Goal: Task Accomplishment & Management: Use online tool/utility

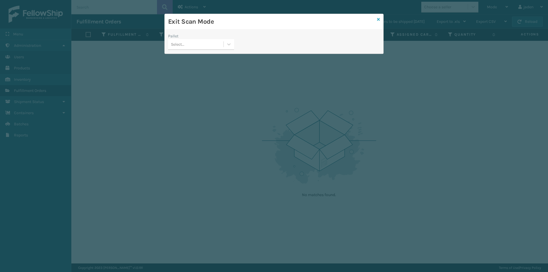
click at [379, 20] on icon at bounding box center [378, 19] width 3 height 4
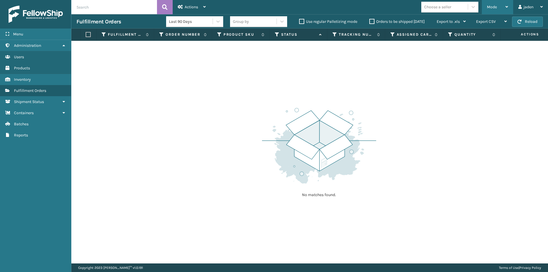
click at [497, 13] on div "Mode" at bounding box center [497, 7] width 21 height 14
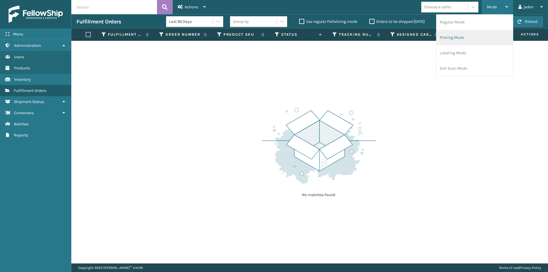
click at [474, 37] on li "Picking Mode" at bounding box center [475, 37] width 77 height 15
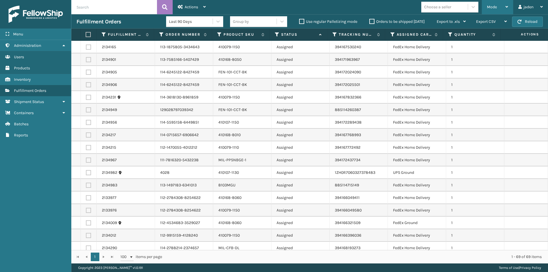
click at [492, 8] on span "Mode" at bounding box center [492, 7] width 10 height 5
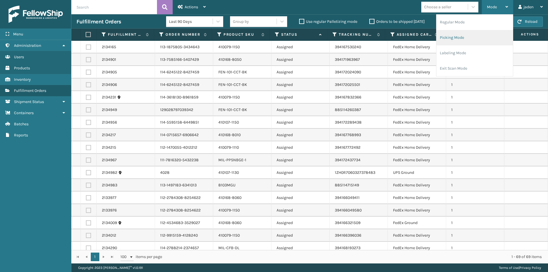
click at [457, 37] on li "Picking Mode" at bounding box center [475, 37] width 77 height 15
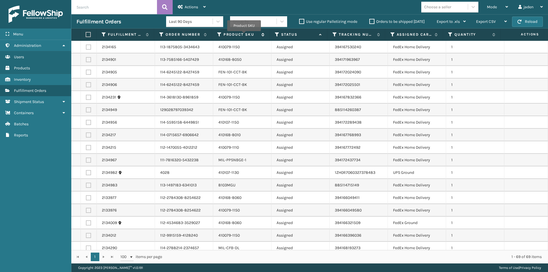
click at [244, 35] on label "Product SKU" at bounding box center [241, 34] width 35 height 5
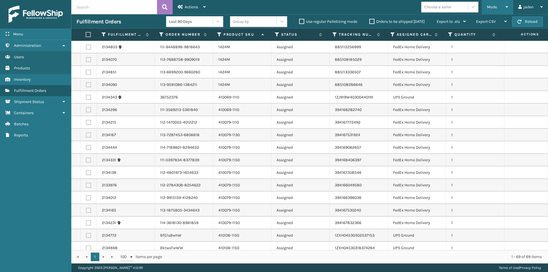
click at [506, 3] on div "Mode" at bounding box center [497, 7] width 21 height 14
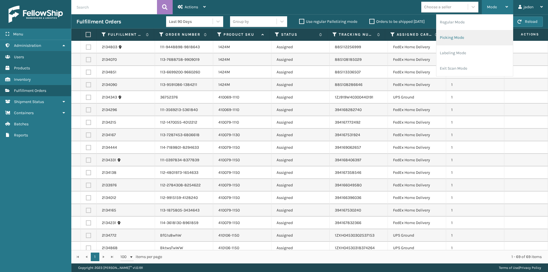
click at [472, 39] on li "Picking Mode" at bounding box center [475, 37] width 77 height 15
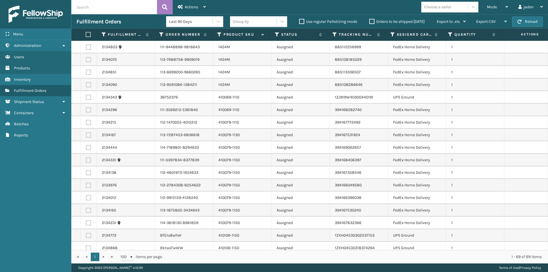
click at [90, 84] on label at bounding box center [88, 84] width 5 height 5
click at [86, 84] on input "checkbox" at bounding box center [86, 84] width 0 height 4
checkbox input "true"
click at [86, 75] on td at bounding box center [89, 72] width 16 height 13
click at [87, 72] on label at bounding box center [88, 72] width 5 height 5
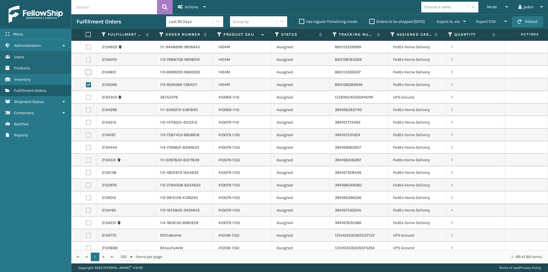
click at [86, 72] on input "checkbox" at bounding box center [86, 72] width 0 height 4
checkbox input "true"
click at [88, 60] on label at bounding box center [88, 59] width 5 height 5
click at [86, 60] on input "checkbox" at bounding box center [86, 59] width 0 height 4
checkbox input "true"
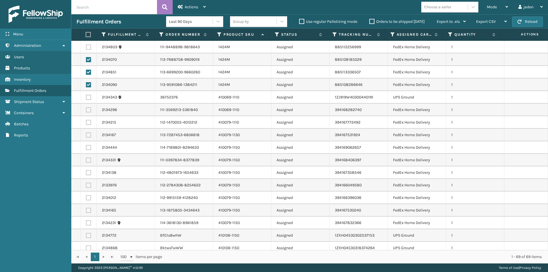
click at [88, 48] on label at bounding box center [88, 47] width 5 height 5
click at [86, 48] on input "checkbox" at bounding box center [86, 47] width 0 height 4
checkbox input "true"
click at [87, 111] on label at bounding box center [88, 109] width 5 height 5
click at [86, 111] on input "checkbox" at bounding box center [86, 109] width 0 height 4
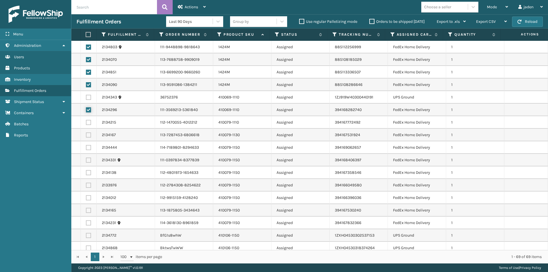
checkbox input "true"
click at [87, 135] on label at bounding box center [88, 134] width 5 height 5
click at [86, 135] on input "checkbox" at bounding box center [86, 134] width 0 height 4
checkbox input "true"
click at [88, 122] on label at bounding box center [88, 122] width 5 height 5
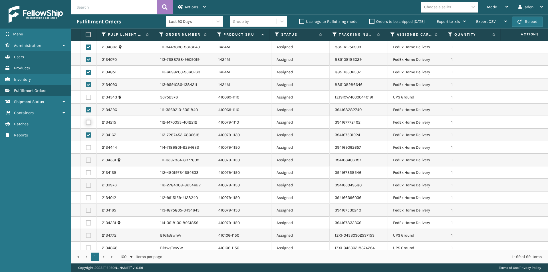
click at [86, 122] on input "checkbox" at bounding box center [86, 122] width 0 height 4
checkbox input "true"
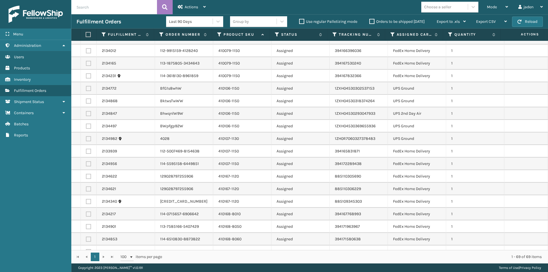
scroll to position [171, 0]
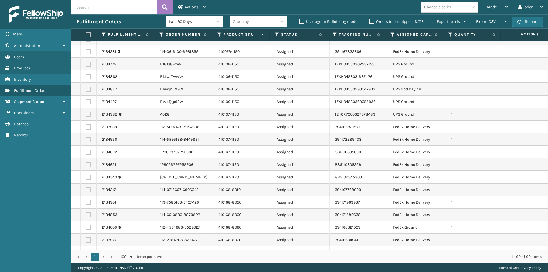
click at [88, 126] on label at bounding box center [88, 127] width 5 height 5
click at [86, 126] on input "checkbox" at bounding box center [86, 127] width 0 height 4
checkbox input "true"
click at [87, 140] on label at bounding box center [88, 139] width 5 height 5
click at [86, 140] on input "checkbox" at bounding box center [86, 139] width 0 height 4
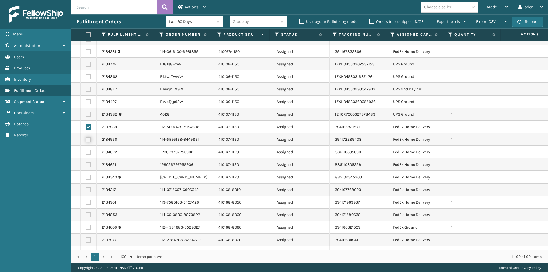
checkbox input "true"
click at [87, 155] on td at bounding box center [89, 152] width 16 height 13
click at [88, 153] on label at bounding box center [88, 152] width 5 height 5
click at [86, 153] on input "checkbox" at bounding box center [86, 152] width 0 height 4
checkbox input "true"
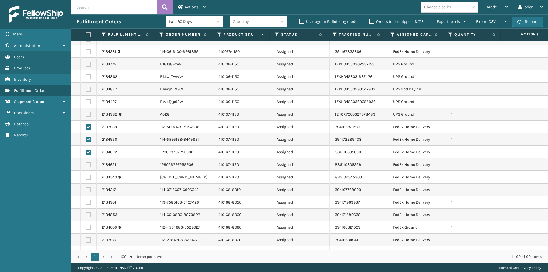
click at [88, 190] on label at bounding box center [88, 189] width 5 height 5
click at [86, 190] on input "checkbox" at bounding box center [86, 189] width 0 height 4
checkbox input "true"
click at [88, 179] on label at bounding box center [88, 177] width 5 height 5
click at [86, 178] on input "checkbox" at bounding box center [86, 177] width 0 height 4
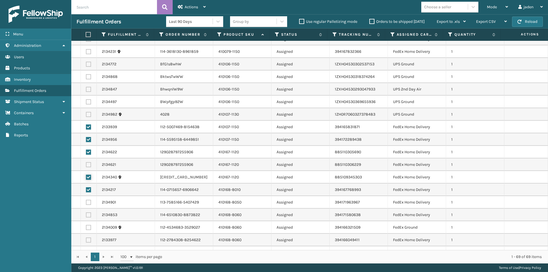
checkbox input "true"
click at [87, 165] on label at bounding box center [88, 164] width 5 height 5
click at [86, 165] on input "checkbox" at bounding box center [86, 164] width 0 height 4
checkbox input "true"
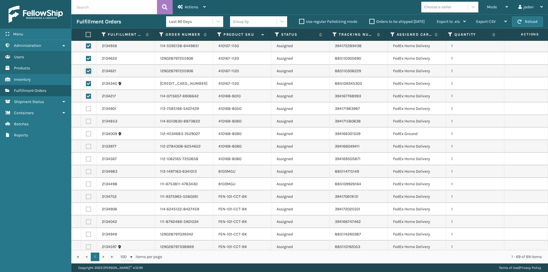
scroll to position [286, 0]
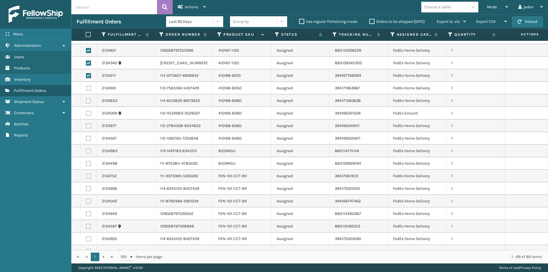
click at [88, 89] on label at bounding box center [88, 88] width 5 height 5
click at [86, 89] on input "checkbox" at bounding box center [86, 88] width 0 height 4
checkbox input "true"
click at [86, 104] on td at bounding box center [89, 101] width 16 height 13
click at [89, 103] on label at bounding box center [88, 100] width 5 height 5
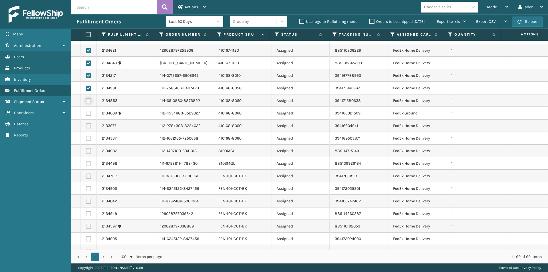
click at [86, 102] on input "checkbox" at bounding box center [86, 100] width 0 height 4
checkbox input "true"
click at [88, 114] on label at bounding box center [88, 113] width 5 height 5
click at [86, 114] on input "checkbox" at bounding box center [86, 113] width 0 height 4
checkbox input "true"
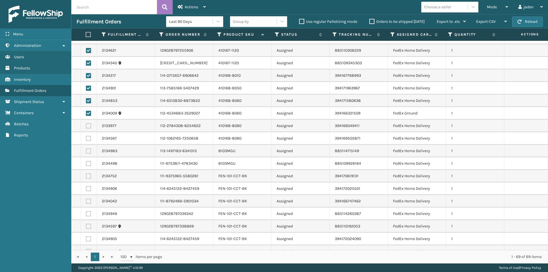
click at [87, 124] on label at bounding box center [88, 125] width 5 height 5
click at [86, 124] on input "checkbox" at bounding box center [86, 125] width 0 height 4
checkbox input "true"
click at [88, 37] on label at bounding box center [88, 34] width 4 height 5
click at [86, 37] on input "checkbox" at bounding box center [86, 35] width 0 height 4
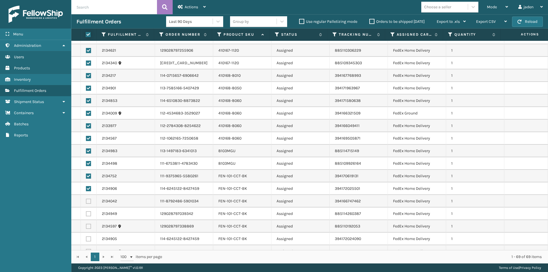
checkbox input "true"
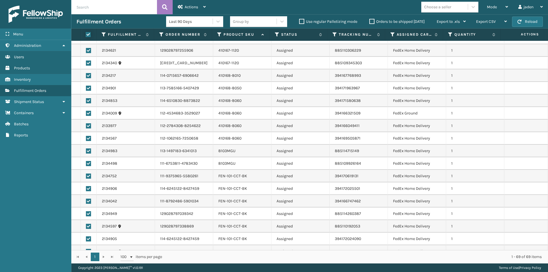
checkbox input "true"
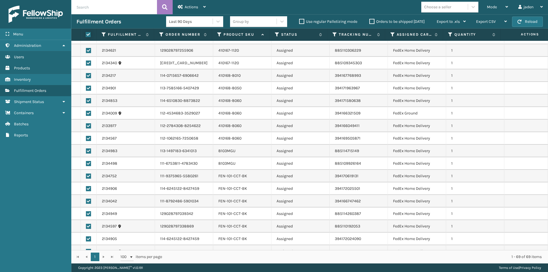
checkbox input "true"
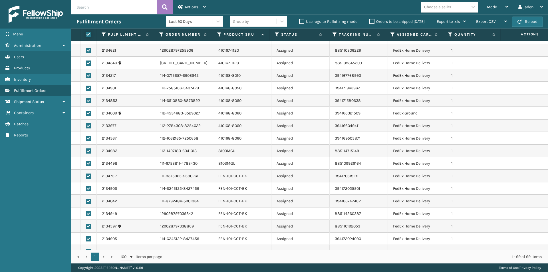
checkbox input "true"
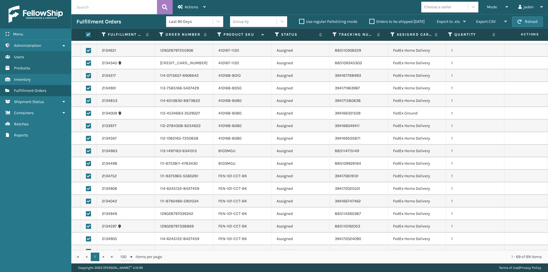
checkbox input "true"
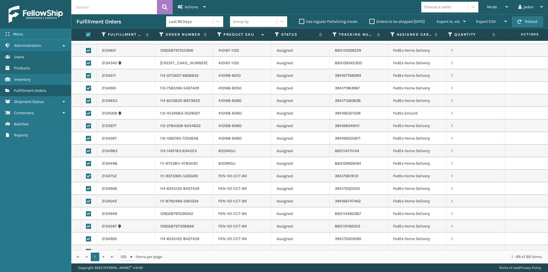
checkbox input "true"
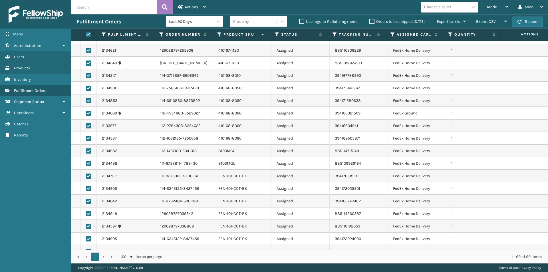
checkbox input "true"
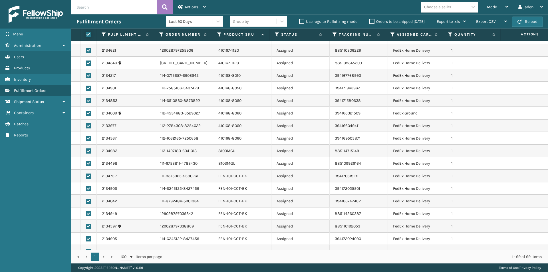
checkbox input "true"
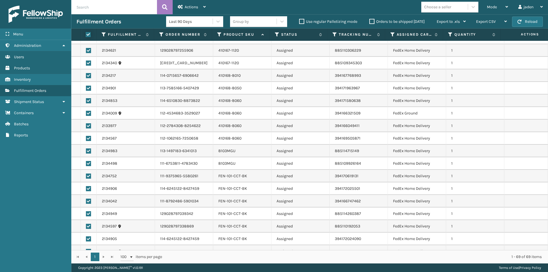
checkbox input "true"
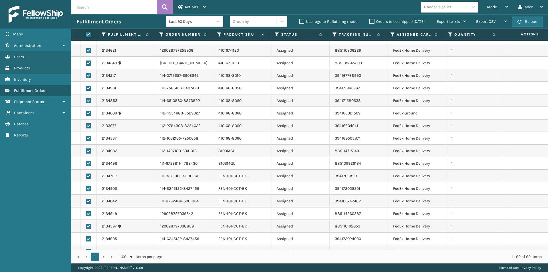
checkbox input "true"
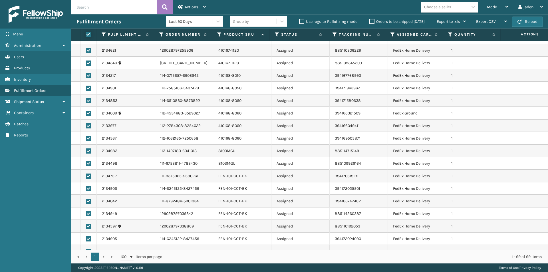
checkbox input "true"
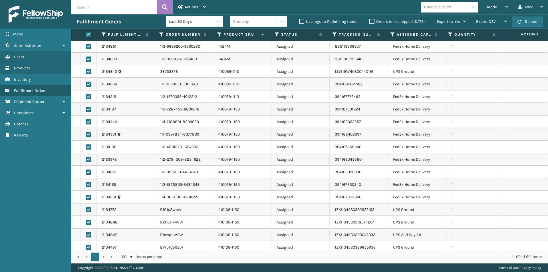
scroll to position [0, 0]
click at [88, 97] on label at bounding box center [88, 97] width 5 height 5
click at [86, 97] on input "checkbox" at bounding box center [86, 97] width 0 height 4
checkbox input "false"
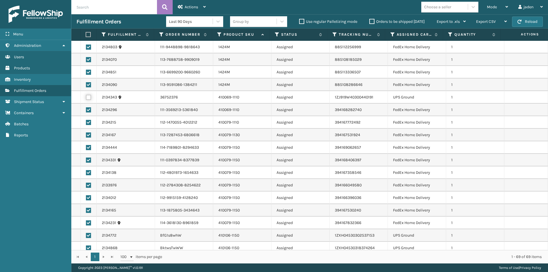
checkbox input "false"
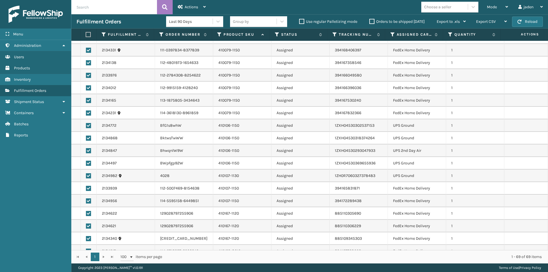
scroll to position [114, 0]
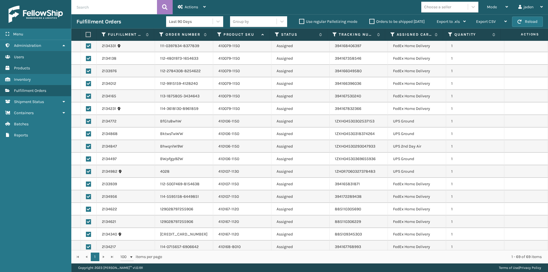
click at [87, 122] on label at bounding box center [88, 121] width 5 height 5
click at [86, 122] on input "checkbox" at bounding box center [86, 121] width 0 height 4
checkbox input "false"
click at [87, 137] on td at bounding box center [89, 134] width 16 height 13
click at [87, 136] on label at bounding box center [88, 133] width 5 height 5
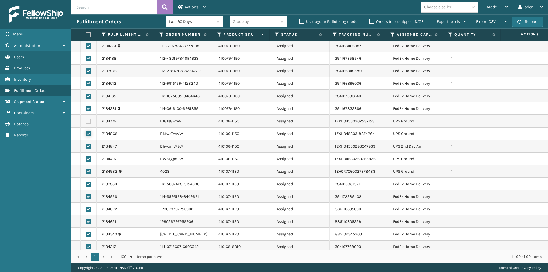
click at [86, 135] on input "checkbox" at bounding box center [86, 133] width 0 height 4
checkbox input "false"
click at [88, 146] on label at bounding box center [88, 146] width 5 height 5
click at [86, 146] on input "checkbox" at bounding box center [86, 146] width 0 height 4
checkbox input "false"
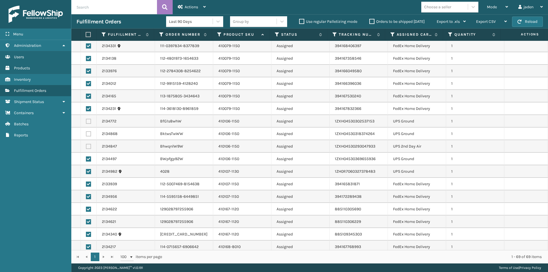
click at [89, 158] on label at bounding box center [88, 158] width 5 height 5
click at [86, 158] on input "checkbox" at bounding box center [86, 158] width 0 height 4
checkbox input "false"
click at [89, 172] on label at bounding box center [88, 171] width 5 height 5
click at [86, 172] on input "checkbox" at bounding box center [86, 171] width 0 height 4
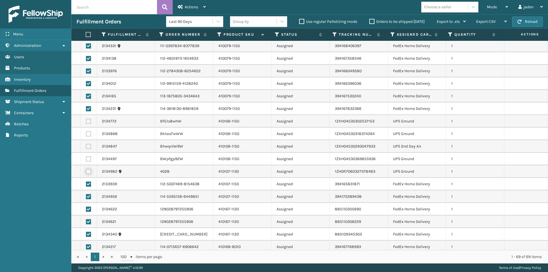
checkbox input "false"
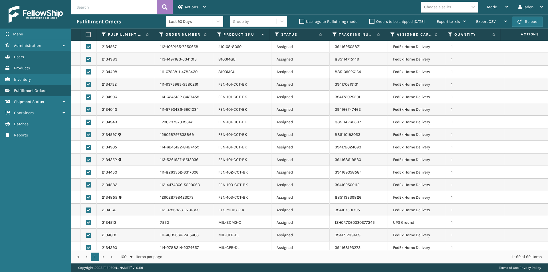
scroll to position [400, 0]
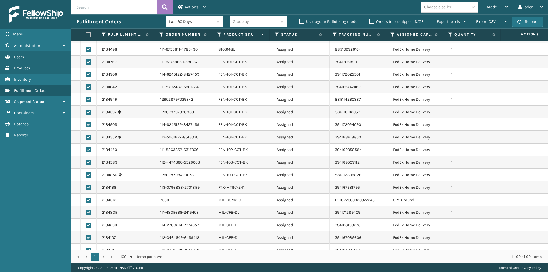
click at [91, 200] on label at bounding box center [88, 200] width 5 height 5
click at [86, 200] on input "checkbox" at bounding box center [86, 200] width 0 height 4
checkbox input "false"
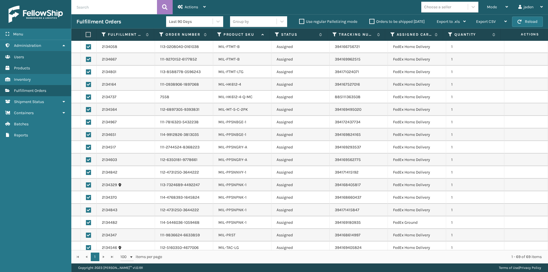
scroll to position [658, 0]
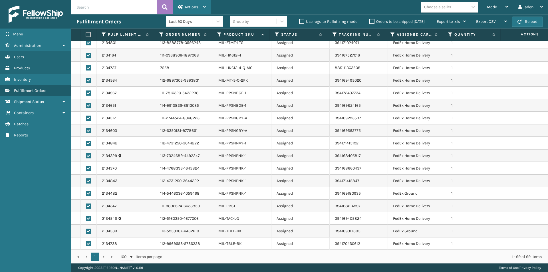
click at [188, 10] on div "Actions" at bounding box center [192, 7] width 28 height 14
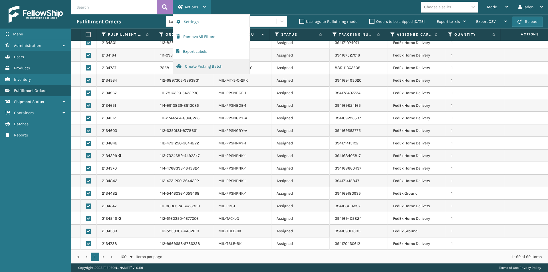
click at [189, 65] on button "Create Picking Batch" at bounding box center [211, 66] width 77 height 15
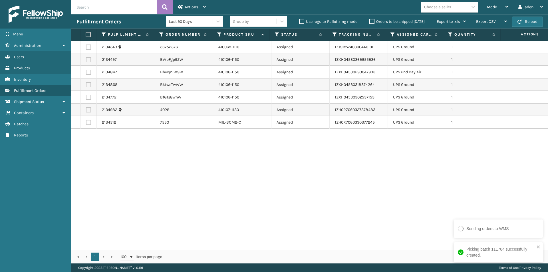
drag, startPoint x: 324, startPoint y: 153, endPoint x: 196, endPoint y: 127, distance: 130.9
click at [195, 171] on div "2134343 36752376 410069-1110 Assigned 1ZJ919W40300440191 UPS Ground 1 2134497 B…" at bounding box center [309, 145] width 477 height 209
click at [87, 34] on label at bounding box center [88, 34] width 4 height 5
click at [86, 34] on input "checkbox" at bounding box center [86, 35] width 0 height 4
checkbox input "true"
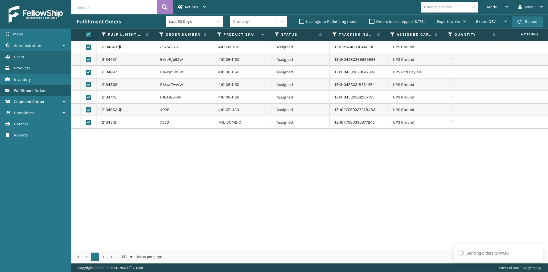
checkbox input "true"
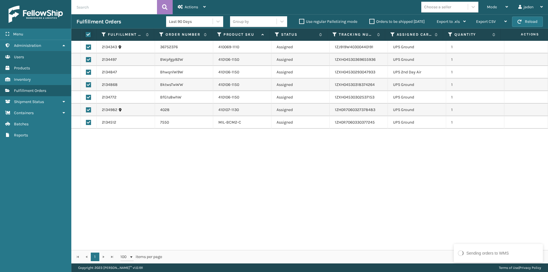
checkbox input "true"
click at [189, 6] on span "Actions" at bounding box center [191, 7] width 13 height 5
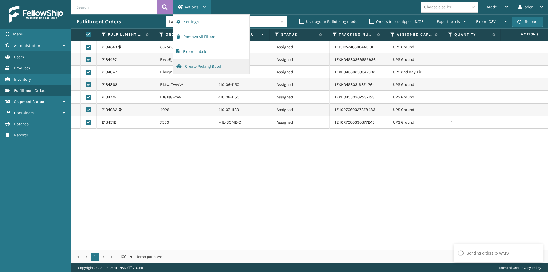
click at [190, 67] on button "Create Picking Batch" at bounding box center [211, 66] width 77 height 15
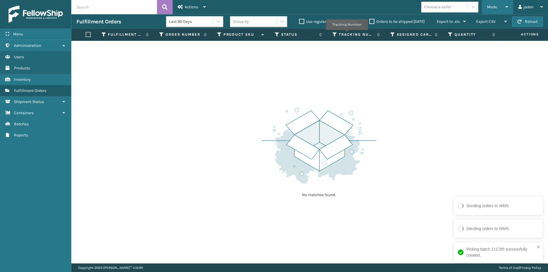
click at [501, 8] on div "Mode" at bounding box center [497, 7] width 21 height 14
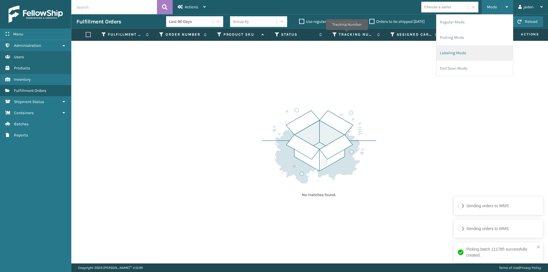
click at [457, 51] on li "Labeling Mode" at bounding box center [475, 52] width 77 height 15
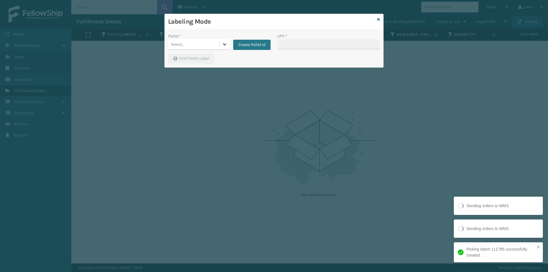
click at [225, 42] on icon at bounding box center [225, 44] width 6 height 6
click at [252, 45] on button "Create Pallet Id" at bounding box center [251, 45] width 37 height 10
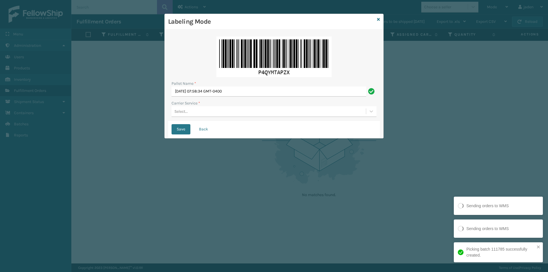
click at [224, 113] on div "Select..." at bounding box center [269, 111] width 194 height 9
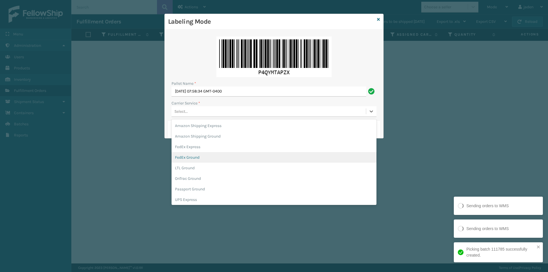
drag, startPoint x: 196, startPoint y: 157, endPoint x: 195, endPoint y: 151, distance: 6.1
click at [196, 157] on div "FedEx Ground" at bounding box center [274, 157] width 205 height 11
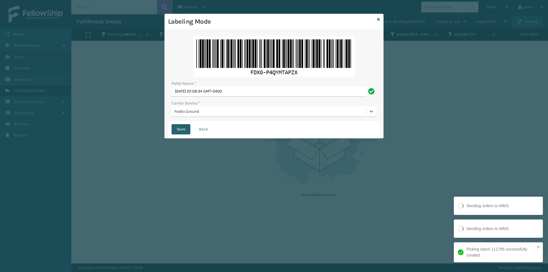
click at [185, 127] on button "Save" at bounding box center [181, 129] width 19 height 10
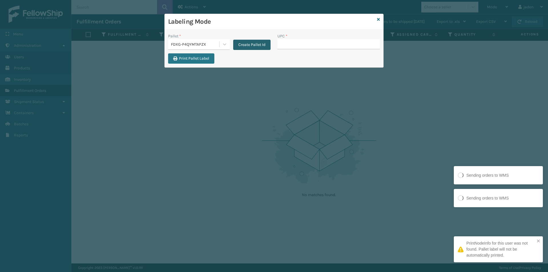
click at [249, 42] on button "Create Pallet Id" at bounding box center [251, 45] width 37 height 10
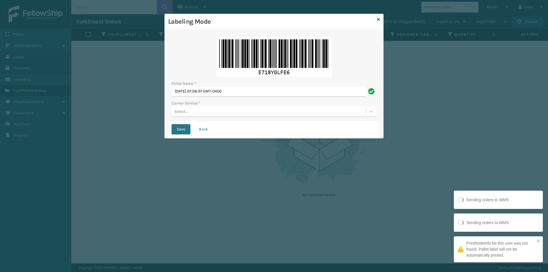
drag, startPoint x: 232, startPoint y: 113, endPoint x: 229, endPoint y: 118, distance: 6.1
click at [232, 114] on div "Select..." at bounding box center [269, 111] width 194 height 9
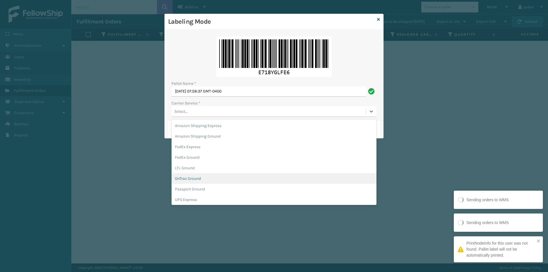
scroll to position [33, 0]
click at [185, 175] on div "UPS Ground" at bounding box center [274, 177] width 205 height 11
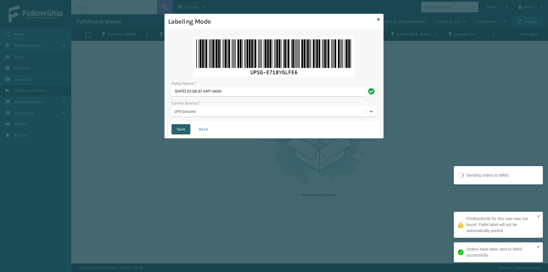
click at [179, 130] on button "Save" at bounding box center [181, 129] width 19 height 10
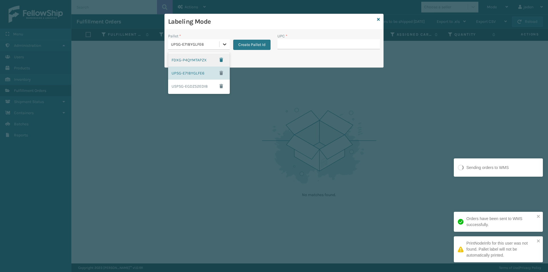
click at [222, 45] on icon at bounding box center [225, 44] width 6 height 6
click at [187, 59] on div "FDXG-P4QYMTAPZX" at bounding box center [199, 59] width 62 height 13
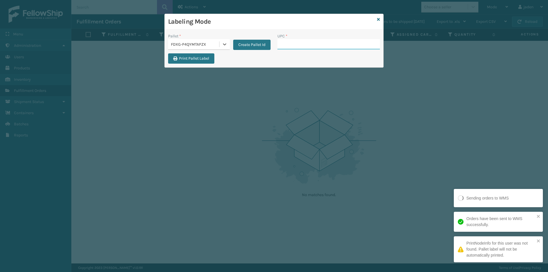
click at [304, 46] on input "UPC *" at bounding box center [329, 44] width 103 height 10
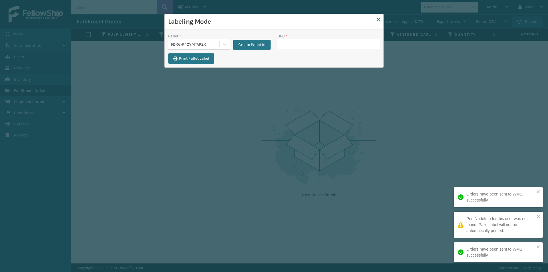
click at [381, 19] on div "Labeling Mode" at bounding box center [274, 22] width 219 height 16
click at [378, 19] on icon at bounding box center [378, 19] width 3 height 4
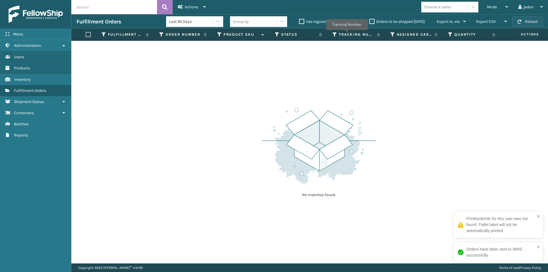
click at [529, 17] on button "Reload" at bounding box center [527, 22] width 31 height 10
drag, startPoint x: 354, startPoint y: 91, endPoint x: 260, endPoint y: 79, distance: 93.9
click at [260, 79] on div "No matches found." at bounding box center [309, 152] width 477 height 223
click at [526, 21] on button "Reload" at bounding box center [527, 22] width 31 height 10
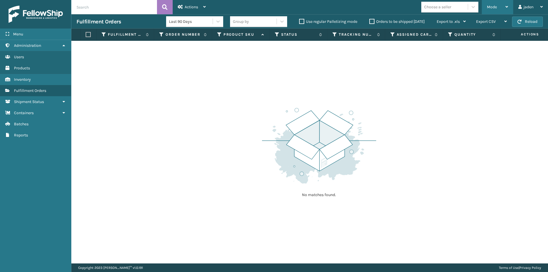
click at [487, 14] on div "Mode" at bounding box center [497, 7] width 21 height 14
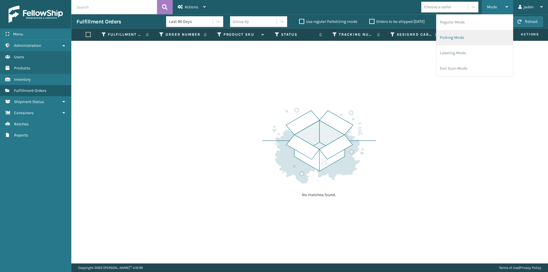
click at [469, 41] on li "Picking Mode" at bounding box center [475, 37] width 77 height 15
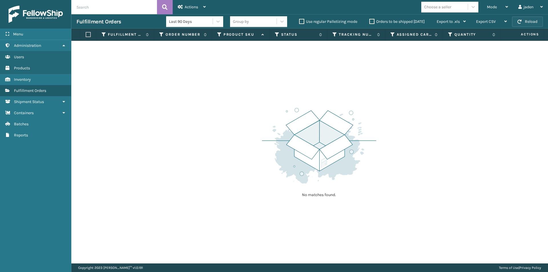
click at [515, 22] on button "Reload" at bounding box center [527, 22] width 31 height 10
drag, startPoint x: 360, startPoint y: 68, endPoint x: 353, endPoint y: 69, distance: 6.7
drag, startPoint x: 353, startPoint y: 69, endPoint x: 220, endPoint y: 30, distance: 138.3
click at [242, 74] on div "No matches found." at bounding box center [309, 152] width 477 height 223
click at [506, 4] on div "Mode" at bounding box center [497, 7] width 21 height 14
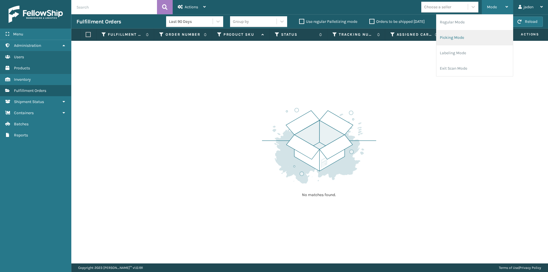
click at [476, 39] on li "Picking Mode" at bounding box center [475, 37] width 77 height 15
